Goal: Browse casually

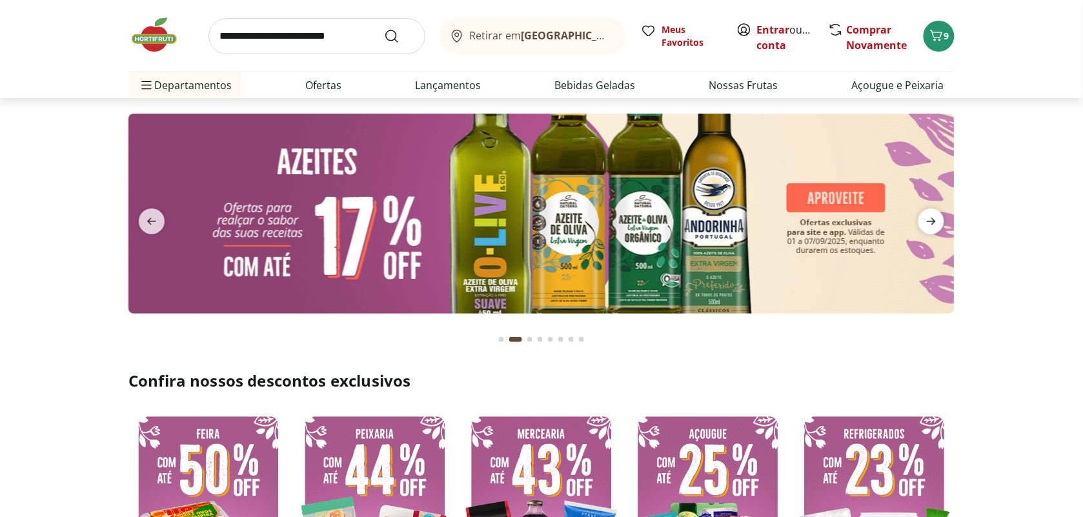
drag, startPoint x: 0, startPoint y: 0, endPoint x: 936, endPoint y: 216, distance: 960.5
click at [936, 216] on icon "next" at bounding box center [931, 221] width 15 height 15
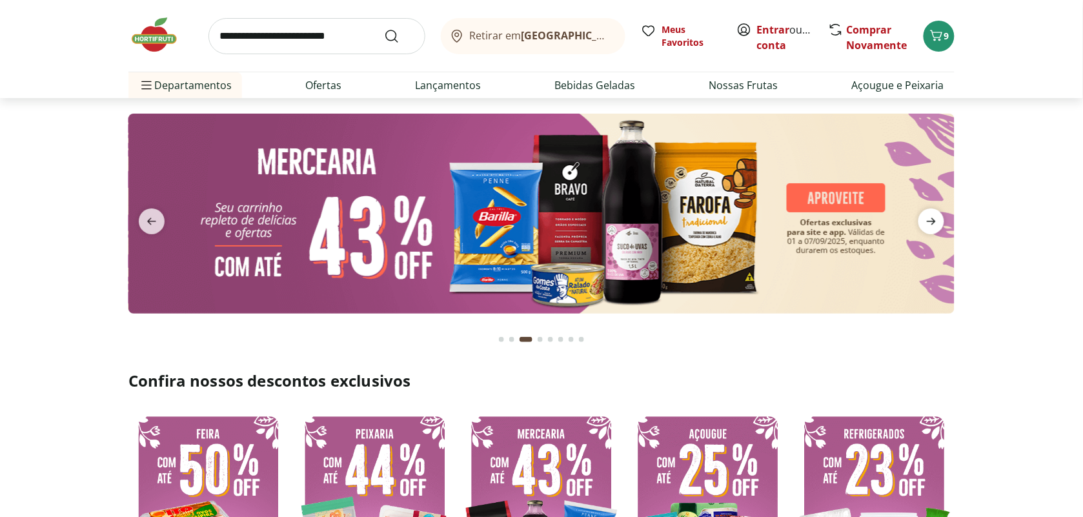
click at [933, 219] on icon "next" at bounding box center [931, 221] width 9 height 7
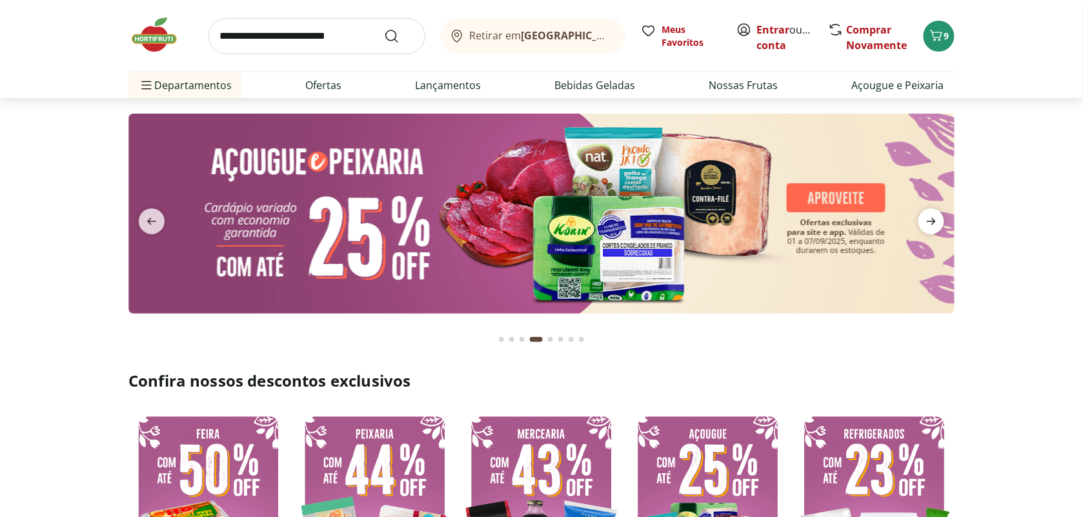
click at [933, 219] on icon "next" at bounding box center [931, 221] width 9 height 7
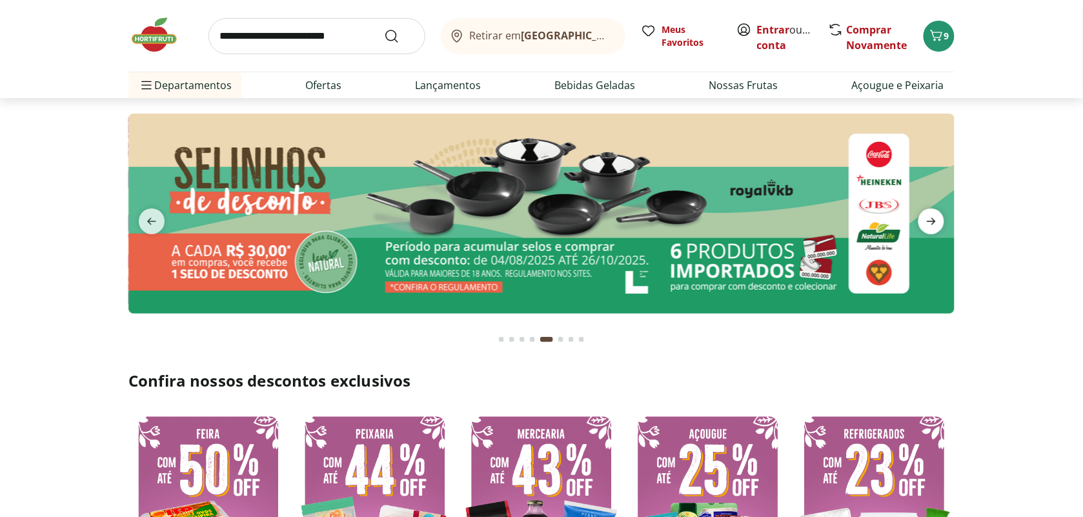
click at [933, 219] on icon "next" at bounding box center [931, 221] width 9 height 7
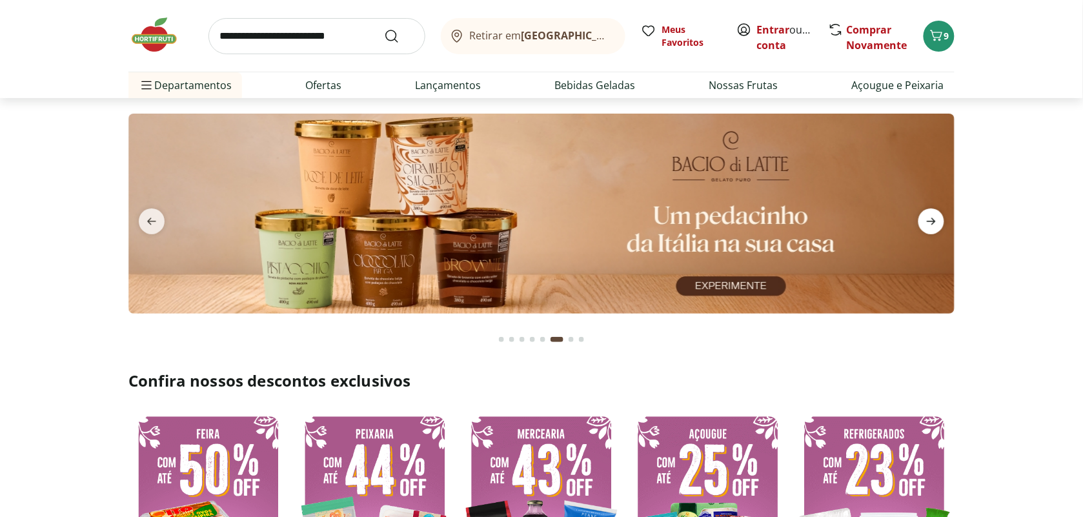
click at [933, 220] on icon "next" at bounding box center [931, 221] width 9 height 7
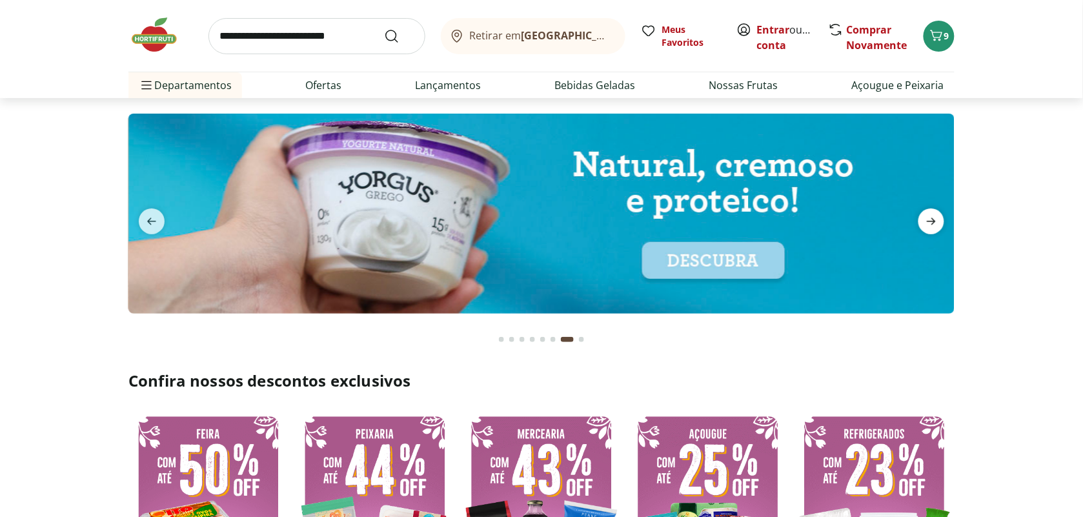
click at [933, 220] on icon "next" at bounding box center [931, 221] width 9 height 7
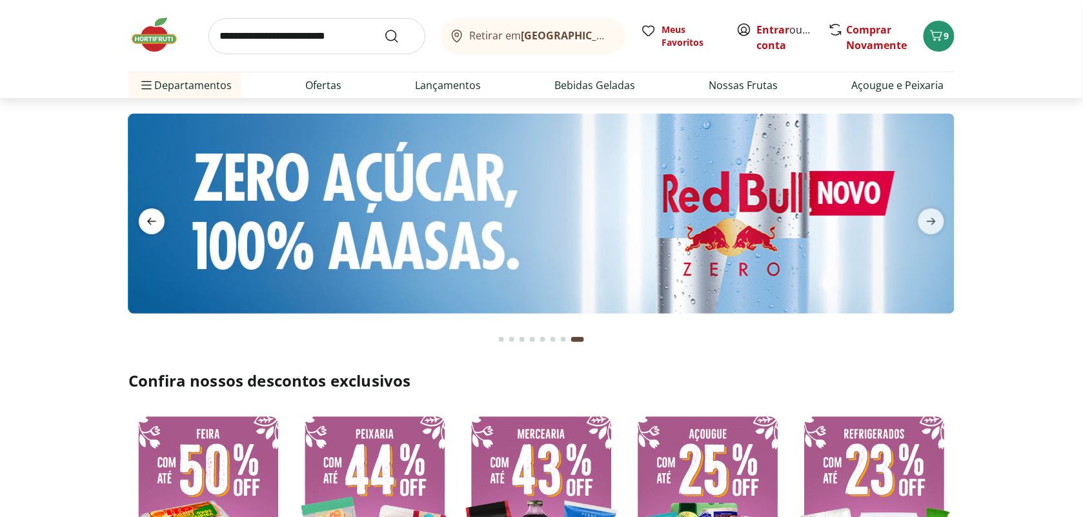
click at [154, 224] on icon "previous" at bounding box center [151, 221] width 15 height 15
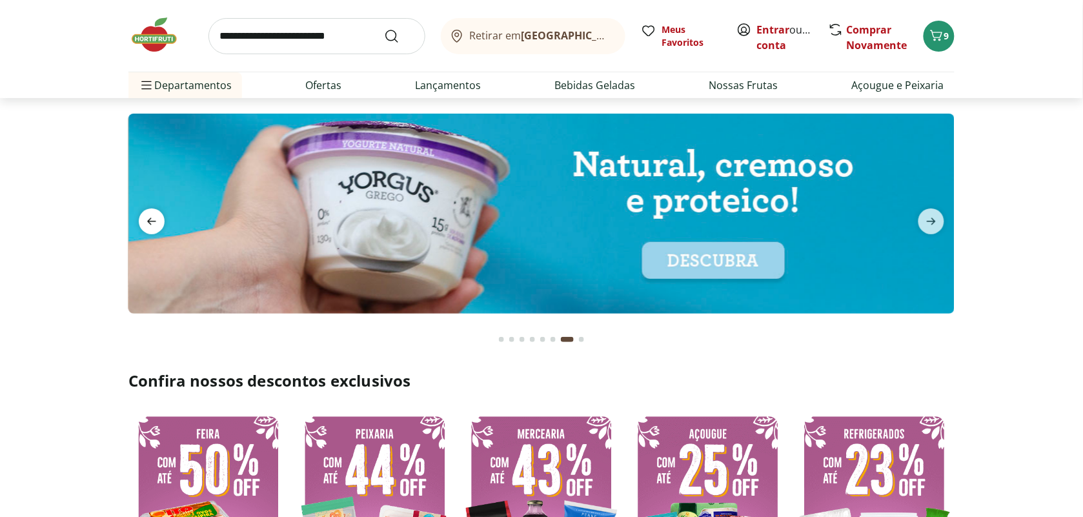
click at [154, 223] on icon "previous" at bounding box center [151, 221] width 15 height 15
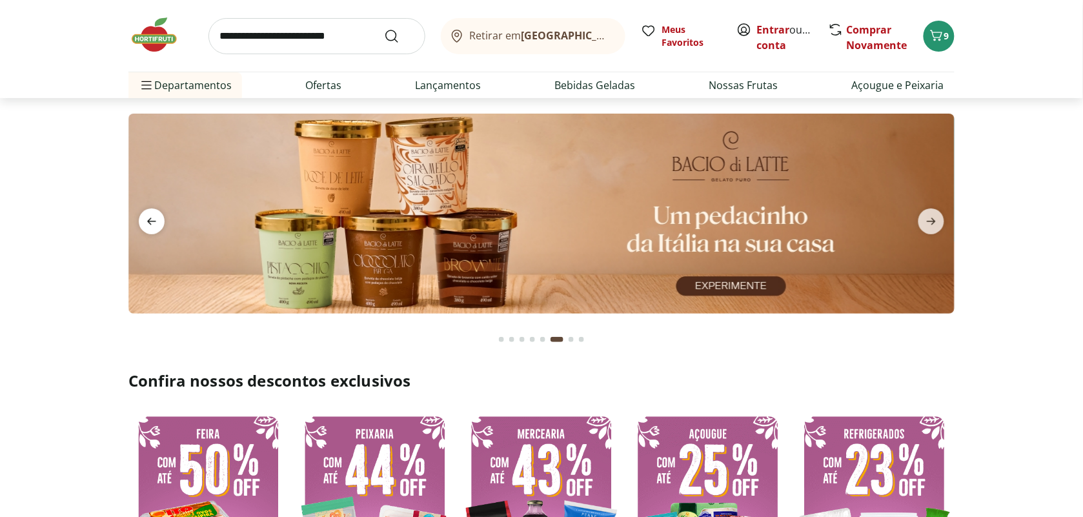
click at [154, 223] on icon "previous" at bounding box center [151, 221] width 15 height 15
click at [154, 224] on icon "previous" at bounding box center [151, 221] width 15 height 15
click at [153, 226] on icon "previous" at bounding box center [151, 221] width 15 height 15
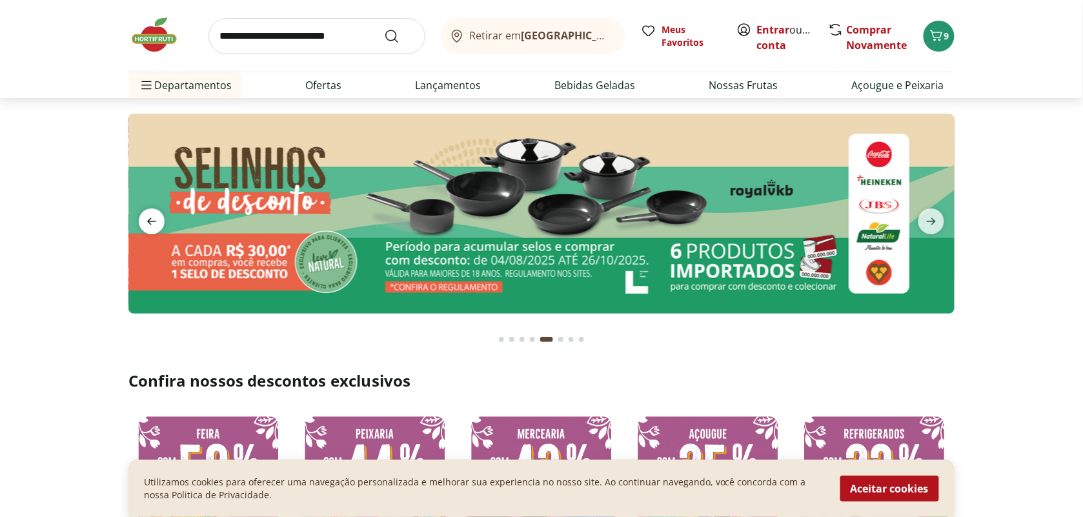
click at [153, 226] on icon "previous" at bounding box center [151, 221] width 15 height 15
click at [152, 227] on icon "previous" at bounding box center [151, 221] width 15 height 15
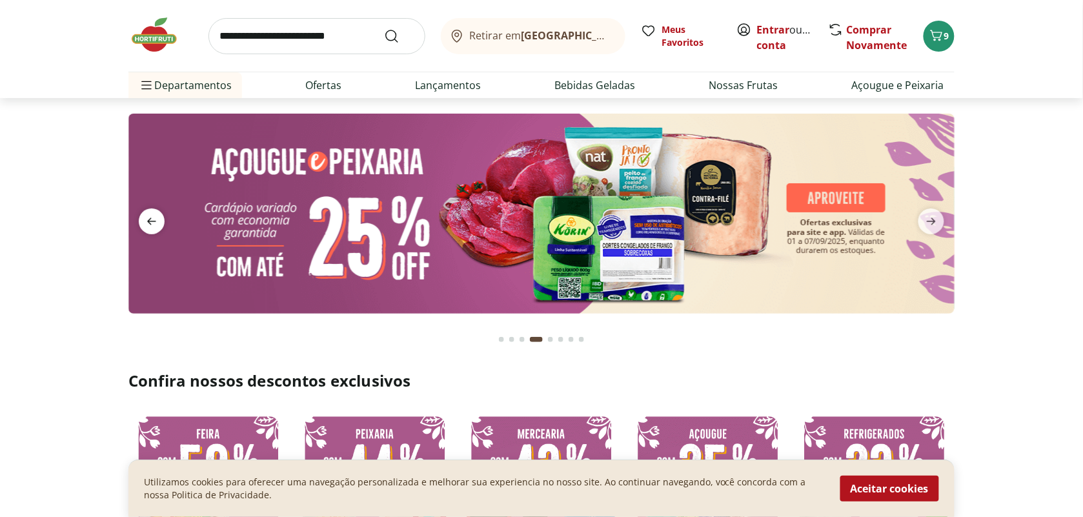
click at [152, 227] on icon "previous" at bounding box center [151, 221] width 15 height 15
click at [152, 228] on icon "previous" at bounding box center [151, 221] width 15 height 15
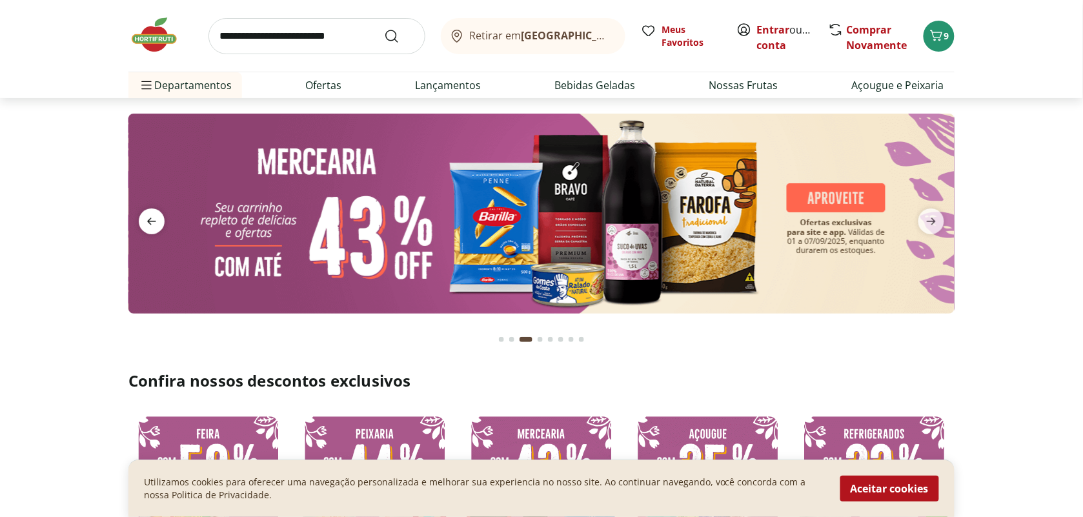
click at [152, 229] on icon "previous" at bounding box center [151, 221] width 15 height 15
click at [149, 230] on span "previous" at bounding box center [152, 221] width 26 height 26
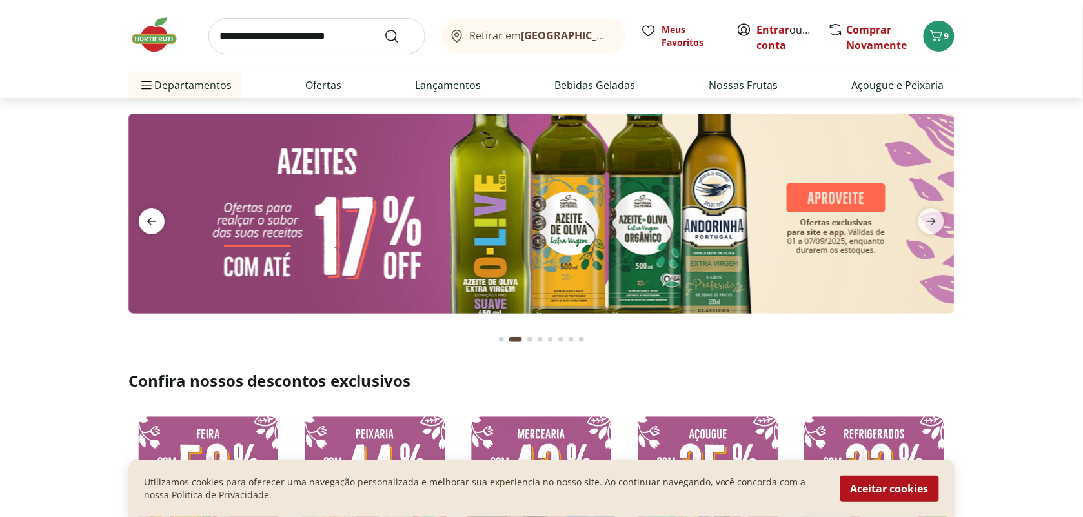
click at [149, 232] on span "previous" at bounding box center [152, 221] width 26 height 26
